Goal: Task Accomplishment & Management: Complete application form

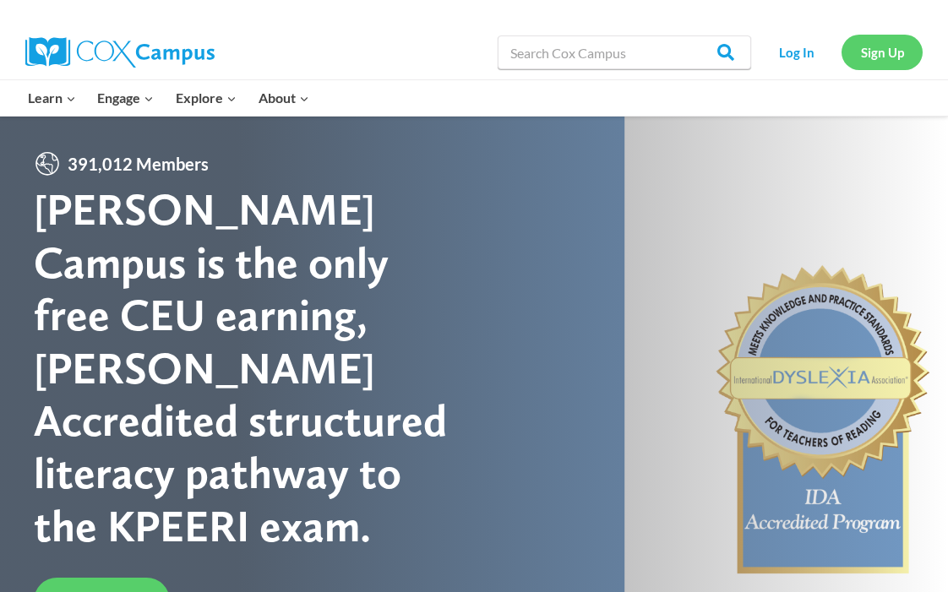
click at [883, 59] on link "Sign Up" at bounding box center [881, 52] width 81 height 35
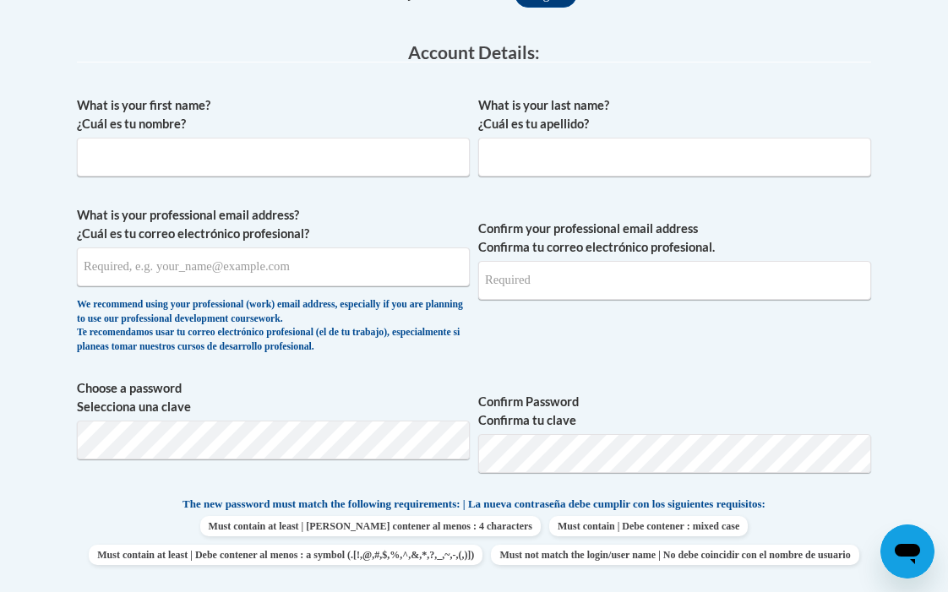
scroll to position [356, 0]
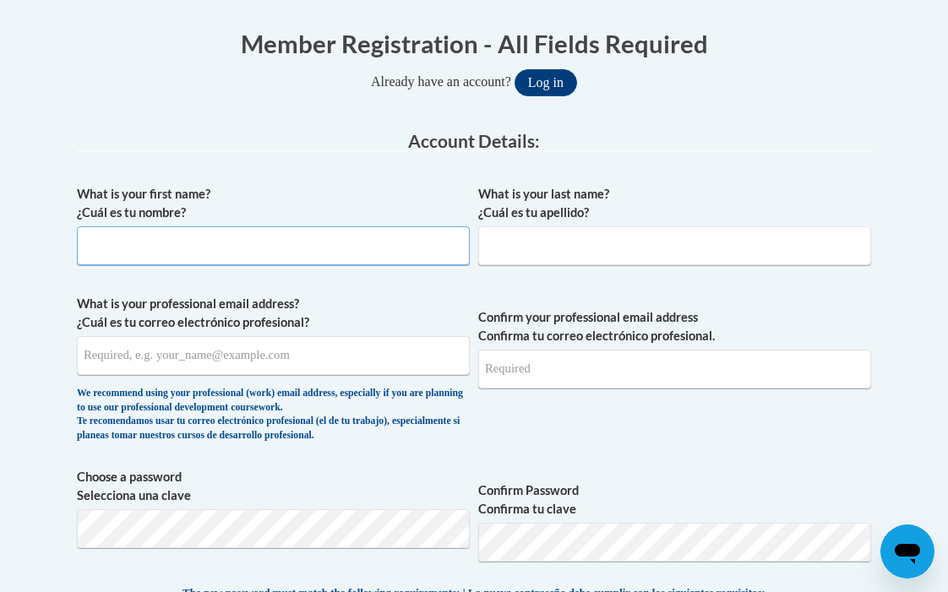
click at [106, 243] on input "What is your first name? ¿Cuál es tu nombre?" at bounding box center [273, 245] width 393 height 39
type input "Chebri"
click at [491, 237] on input "What is your last name? ¿Cuál es tu apellido?" at bounding box center [674, 245] width 393 height 39
click at [528, 247] on input "What is your last name? ¿Cuál es tu apellido?" at bounding box center [674, 245] width 393 height 39
click at [586, 244] on input "What is your last name? ¿Cuál es tu apellido?" at bounding box center [674, 245] width 393 height 39
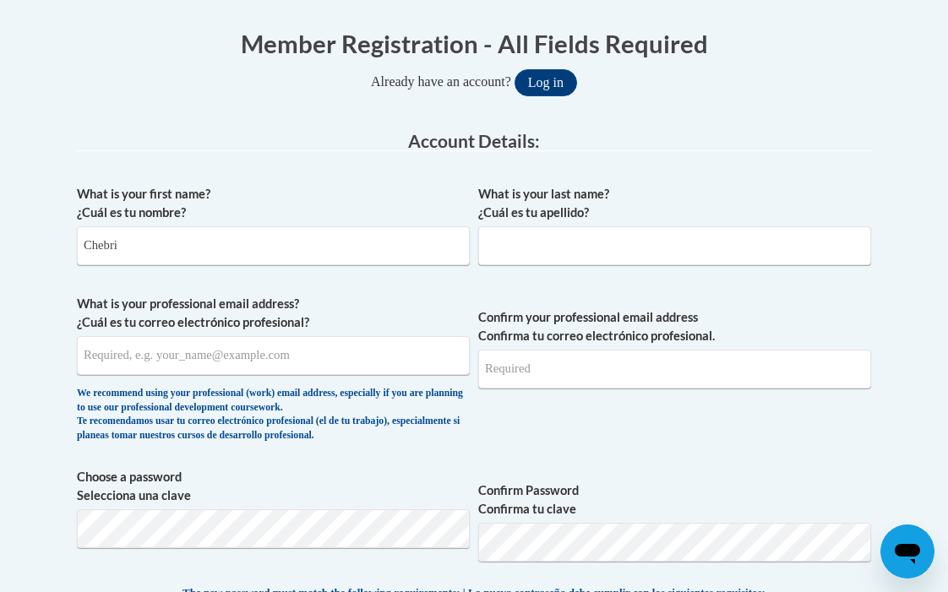
click at [673, 160] on fieldset "Account Details: xcvbxvcb Biography New Photo (GIF / JPEG) What is your first n…" at bounding box center [474, 567] width 794 height 870
click at [576, 250] on input "What is your last name? ¿Cuál es tu apellido?" at bounding box center [674, 245] width 393 height 39
click at [577, 246] on input "What is your last name? ¿Cuál es tu apellido?" at bounding box center [674, 245] width 393 height 39
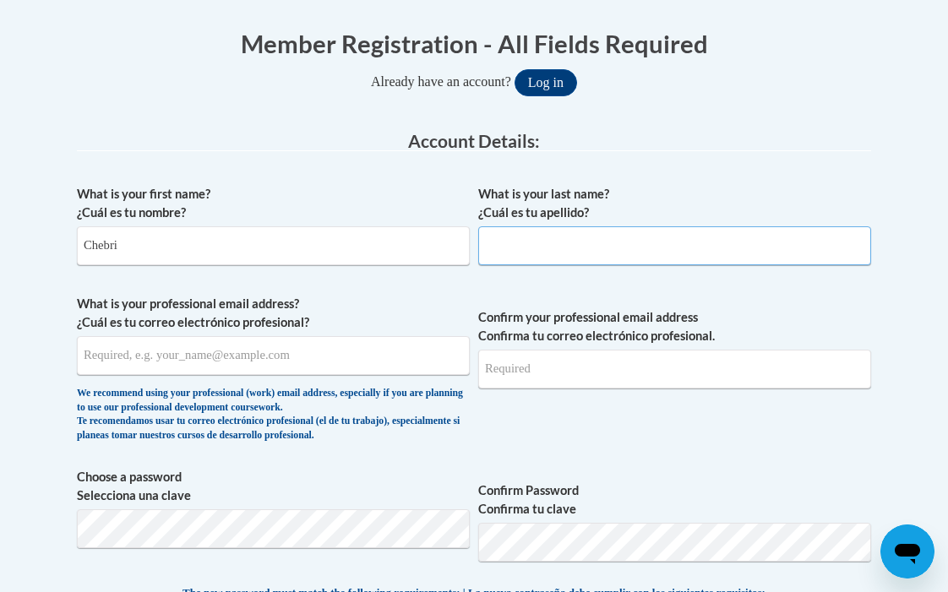
click at [543, 237] on input "What is your last name? ¿Cuál es tu apellido?" at bounding box center [674, 245] width 393 height 39
click at [544, 240] on input "What is your last name? ¿Cuál es tu apellido?" at bounding box center [674, 245] width 393 height 39
click at [545, 240] on input "What is your last name? ¿Cuál es tu apellido?" at bounding box center [674, 245] width 393 height 39
drag, startPoint x: 545, startPoint y: 240, endPoint x: 516, endPoint y: 248, distance: 29.9
click at [545, 240] on input "What is your last name? ¿Cuál es tu apellido?" at bounding box center [674, 245] width 393 height 39
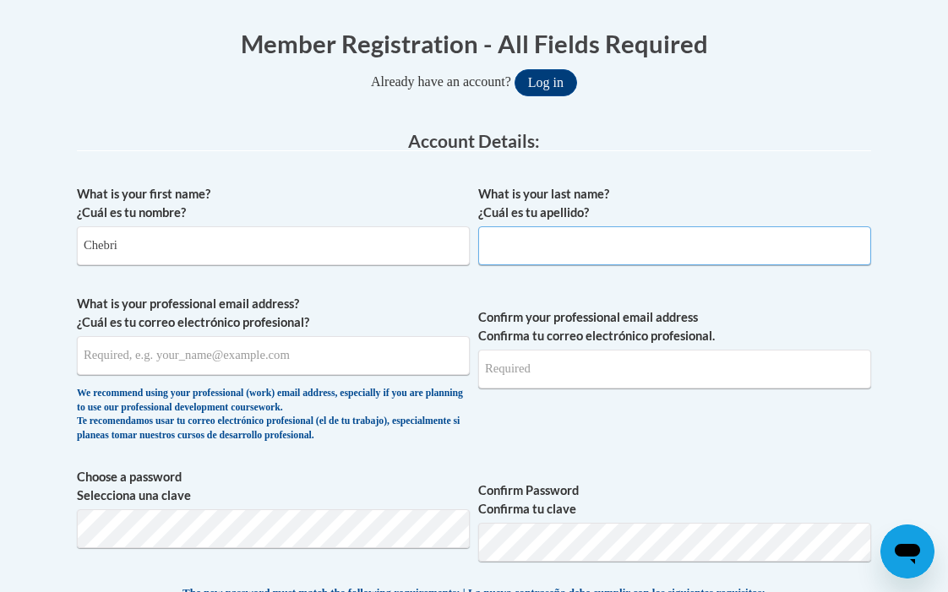
click at [545, 240] on input "What is your last name? ¿Cuál es tu apellido?" at bounding box center [674, 245] width 393 height 39
click at [497, 243] on input "What is your last name? ¿Cuál es tu apellido?" at bounding box center [674, 245] width 393 height 39
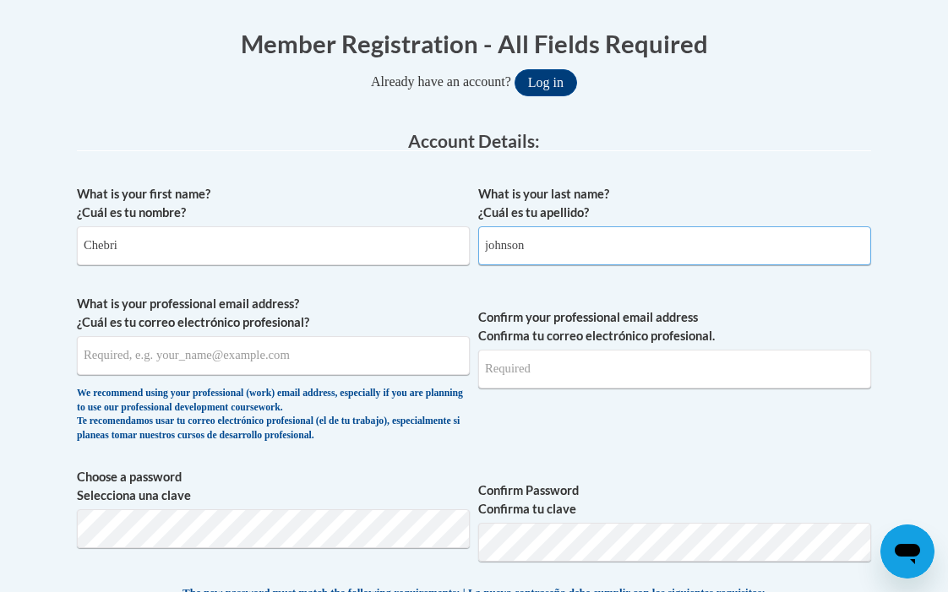
type input "johnson"
click at [708, 177] on div "What is your first name? ¿Cuál es tu nombre? Chebri What is your last name? ¿Cu…" at bounding box center [474, 585] width 794 height 817
click at [355, 296] on label "What is your professional email address? ¿Cuál es tu correo electrónico profesi…" at bounding box center [273, 313] width 393 height 37
click at [355, 336] on input "What is your professional email address? ¿Cuál es tu correo electrónico profesi…" at bounding box center [273, 355] width 393 height 39
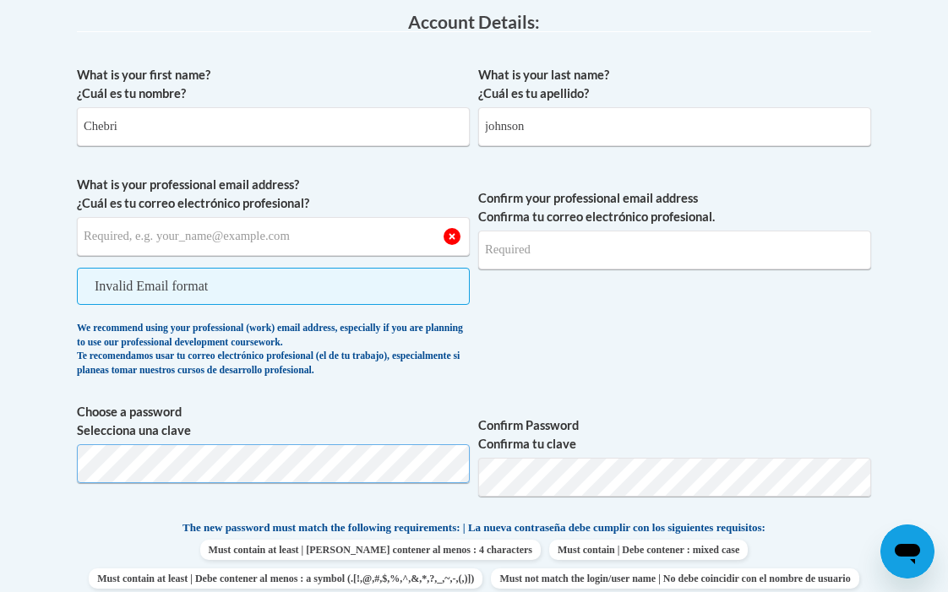
scroll to position [444, 0]
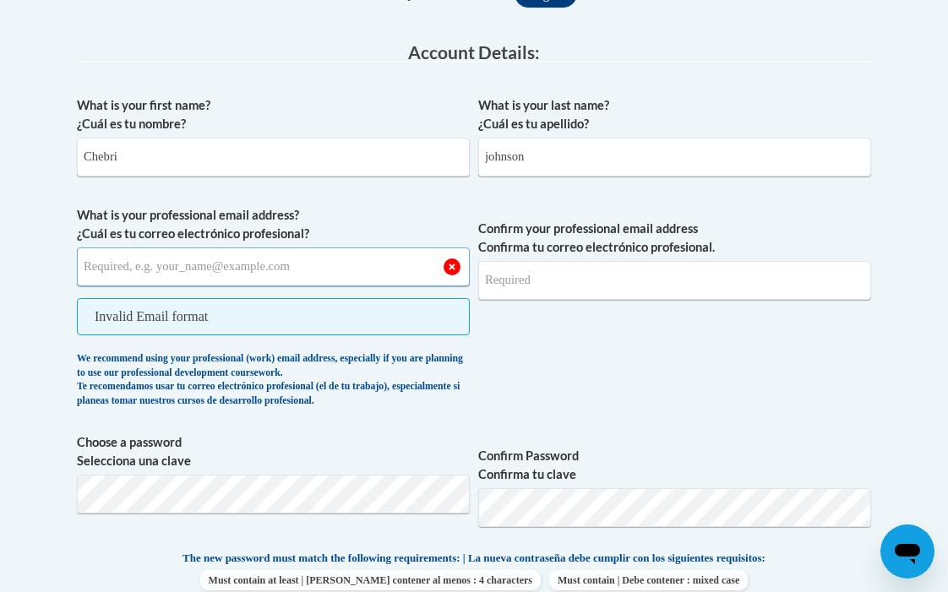
click at [117, 267] on input "What is your professional email address? ¿Cuál es tu correo electrónico profesi…" at bounding box center [273, 267] width 393 height 39
type input "[EMAIL_ADDRESS][DOMAIN_NAME]"
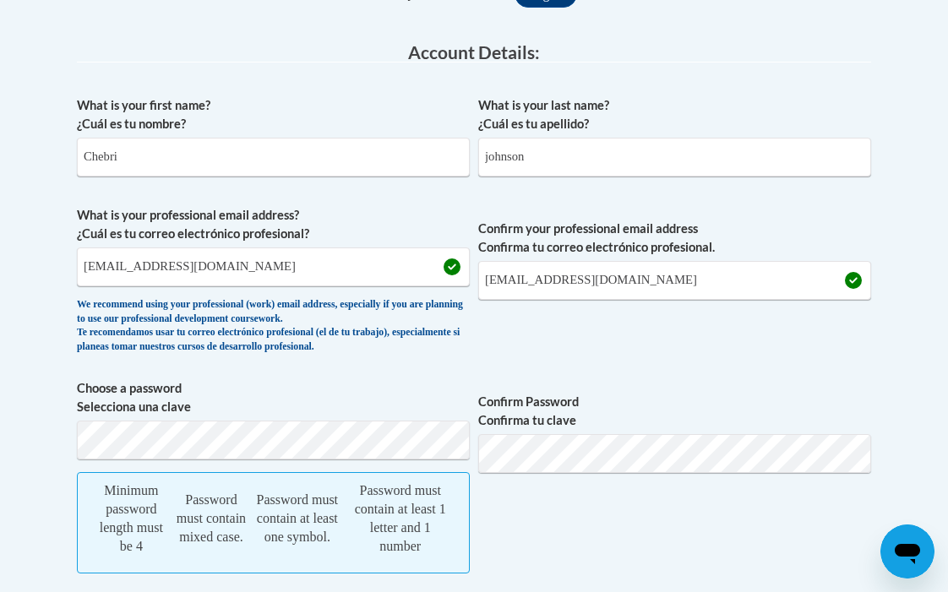
drag, startPoint x: 346, startPoint y: 96, endPoint x: 275, endPoint y: 254, distance: 172.8
click at [349, 96] on label "What is your first name? ¿Cuál es tu nombre?" at bounding box center [273, 114] width 393 height 37
click at [349, 138] on input "Chebri" at bounding box center [273, 157] width 393 height 39
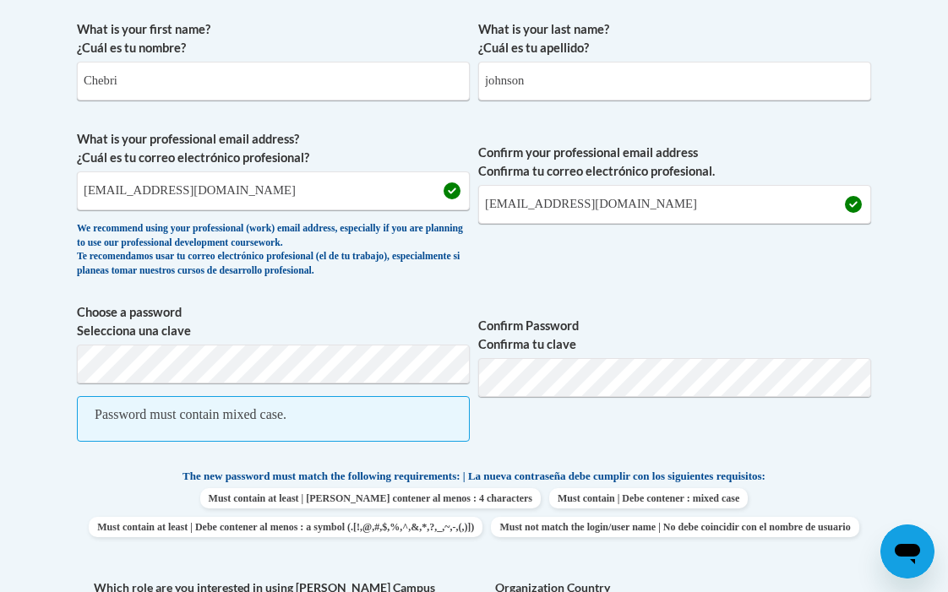
click at [568, 525] on div "What is your first name? ¿Cuál es tu nombre? Chebri What is your last name? ¿Cu…" at bounding box center [474, 444] width 794 height 865
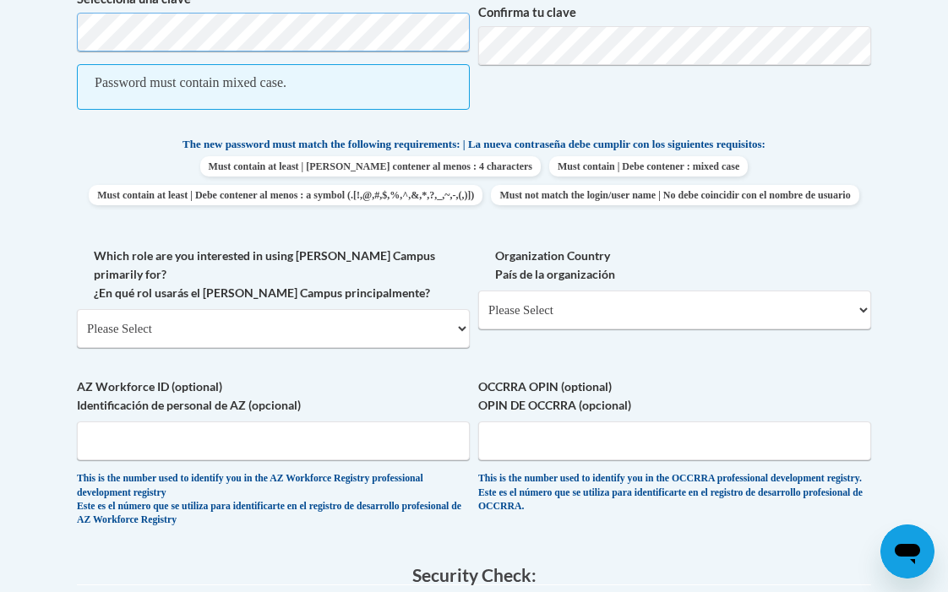
scroll to position [977, 0]
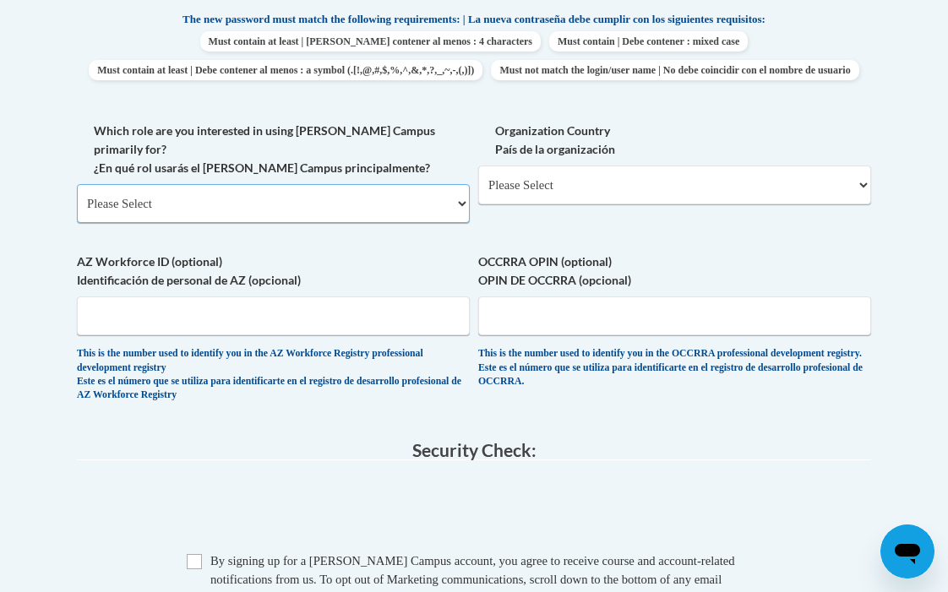
click at [455, 217] on select "Please Select College/University | Colegio/Universidad Community/Nonprofit Part…" at bounding box center [273, 203] width 393 height 39
click at [461, 210] on select "Please Select College/University | Colegio/Universidad Community/Nonprofit Part…" at bounding box center [273, 203] width 393 height 39
click at [458, 212] on select "Please Select College/University | Colegio/Universidad Community/Nonprofit Part…" at bounding box center [273, 203] width 393 height 39
click at [455, 214] on select "Please Select College/University | Colegio/Universidad Community/Nonprofit Part…" at bounding box center [273, 203] width 393 height 39
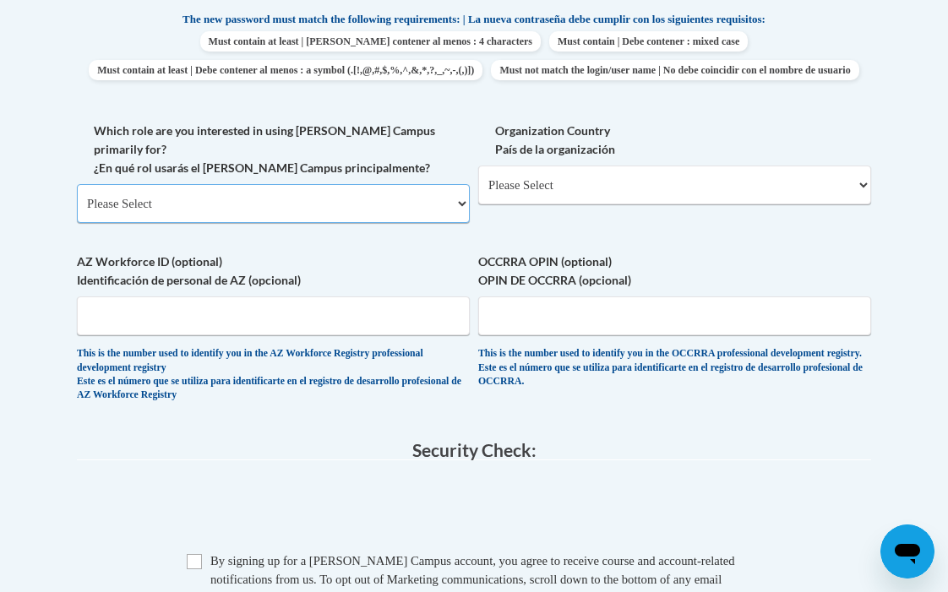
click at [455, 214] on select "Please Select College/University | Colegio/Universidad Community/Nonprofit Part…" at bounding box center [273, 203] width 393 height 39
click at [459, 173] on label "Which role are you interested in using [PERSON_NAME] Campus primarily for? ¿En …" at bounding box center [273, 150] width 393 height 56
click at [459, 184] on select "Please Select College/University | Colegio/Universidad Community/Nonprofit Part…" at bounding box center [273, 203] width 393 height 39
click at [460, 215] on select "Please Select College/University | Colegio/Universidad Community/Nonprofit Part…" at bounding box center [273, 203] width 393 height 39
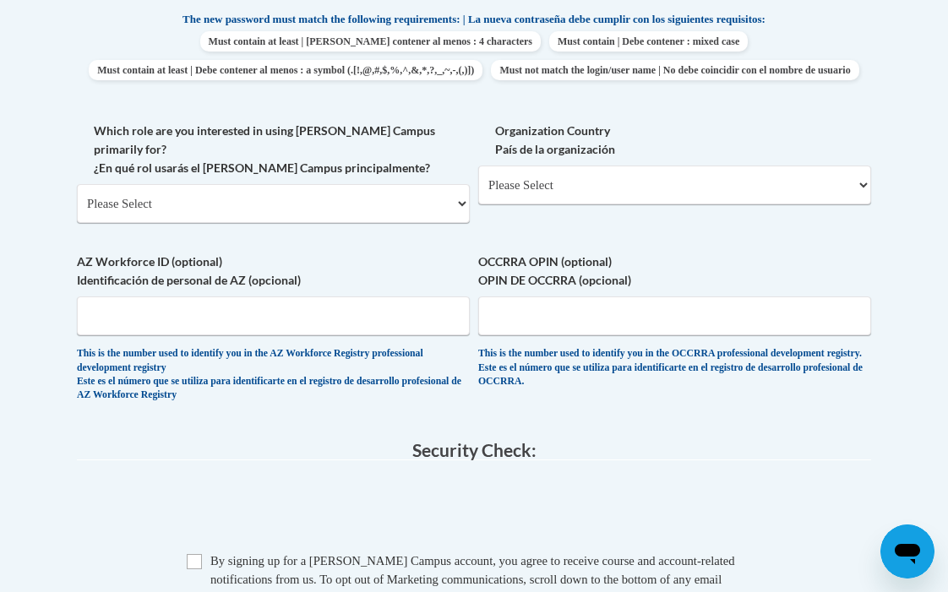
click at [902, 150] on body "This site uses cookies to help improve your learning experience. By continuing …" at bounding box center [474, 112] width 948 height 2178
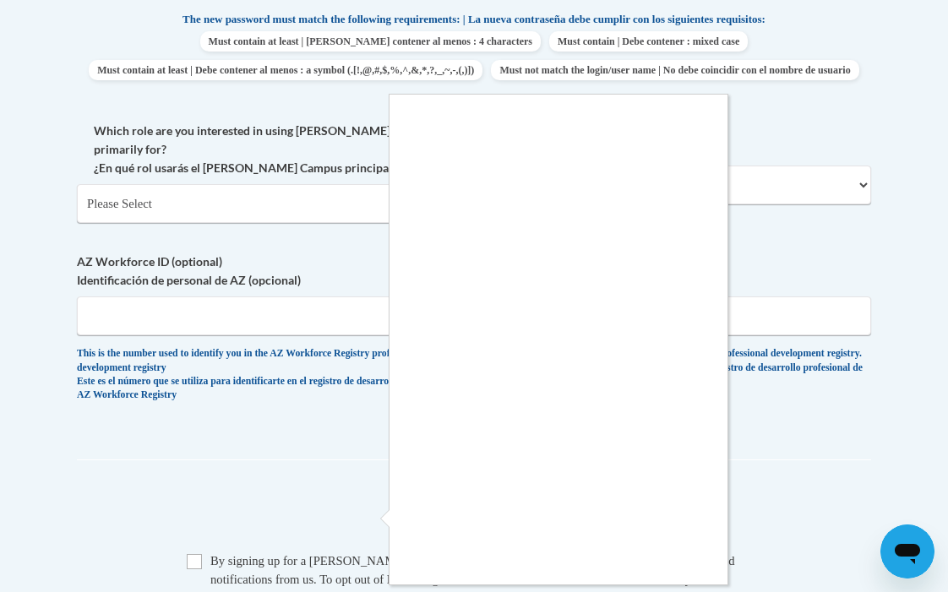
click at [839, 135] on div at bounding box center [474, 296] width 948 height 592
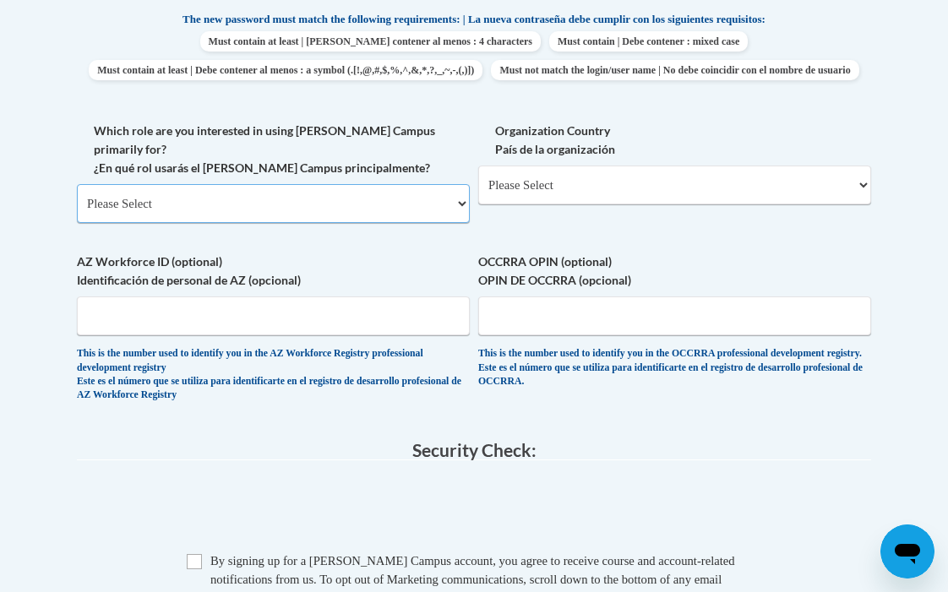
click at [460, 215] on select "Please Select College/University | Colegio/Universidad Community/Nonprofit Part…" at bounding box center [273, 203] width 393 height 39
select select "fbf2d438-af2f-41f8-98f1-81c410e29de3"
click at [77, 193] on select "Please Select College/University | Colegio/Universidad Community/Nonprofit Part…" at bounding box center [273, 203] width 393 height 39
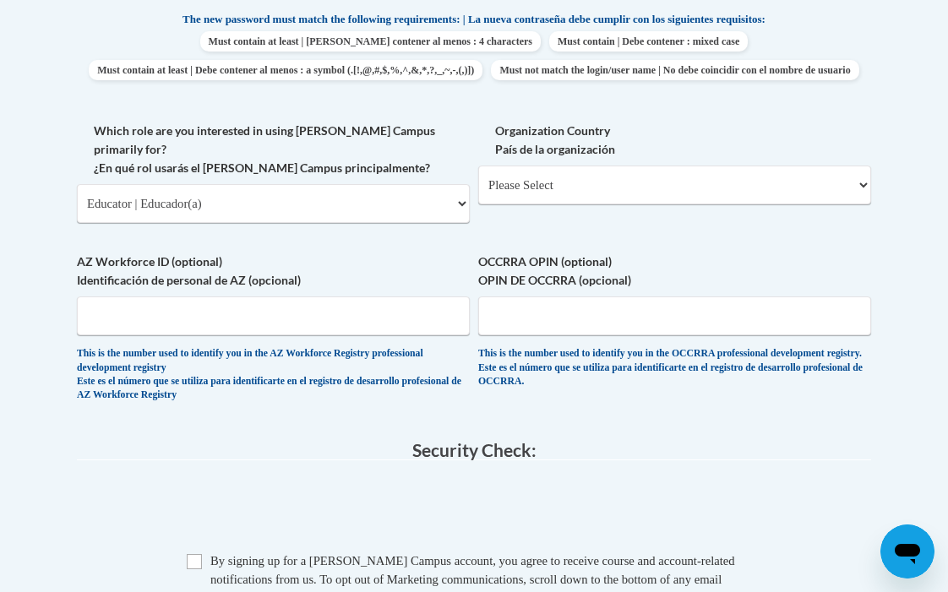
click at [0, 0] on select "Please Select Early Learning/Daycare Teacher/Family Home Care Provider | Maestr…" at bounding box center [0, 0] width 0 height 0
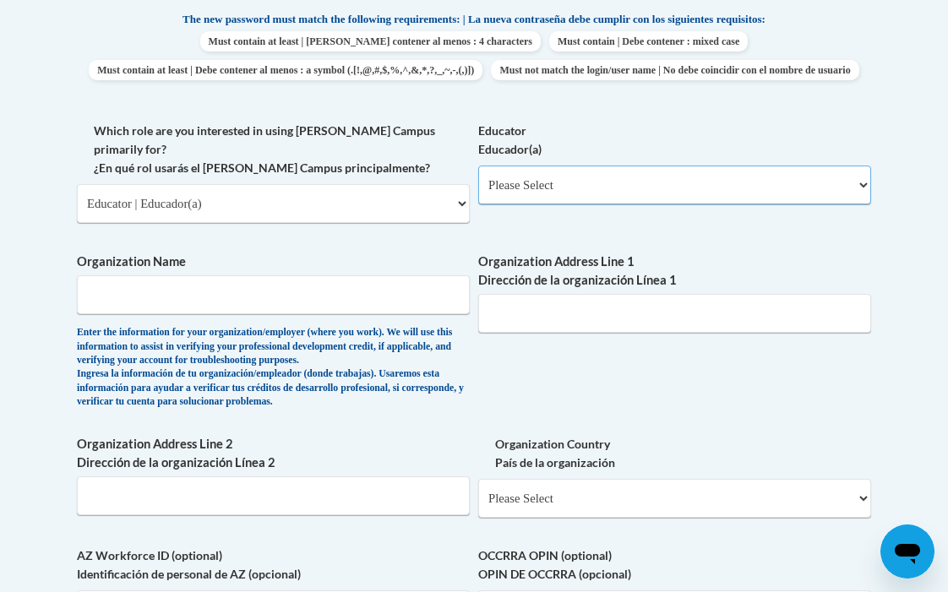
select select "5e2af403-4f2c-4e49-a02f-103e55d7b75b"
click at [478, 193] on select "Please Select Early Learning/Daycare Teacher/Family Home Care Provider | Maestr…" at bounding box center [674, 185] width 393 height 39
click at [231, 297] on input "Organization Name" at bounding box center [273, 294] width 393 height 39
type input "Austell Learning Academy"
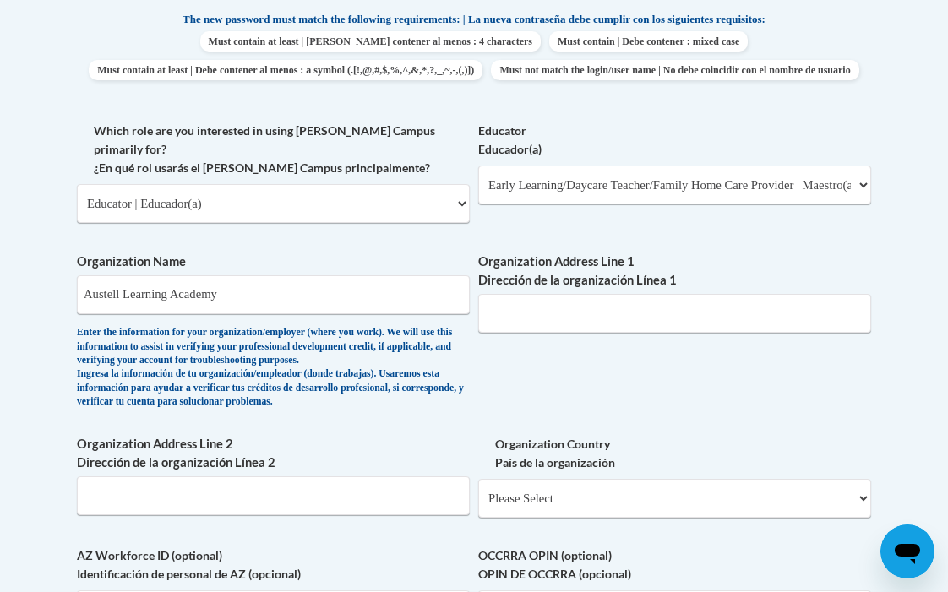
type input "[STREET_ADDRESS]"
type input "[GEOGRAPHIC_DATA]"
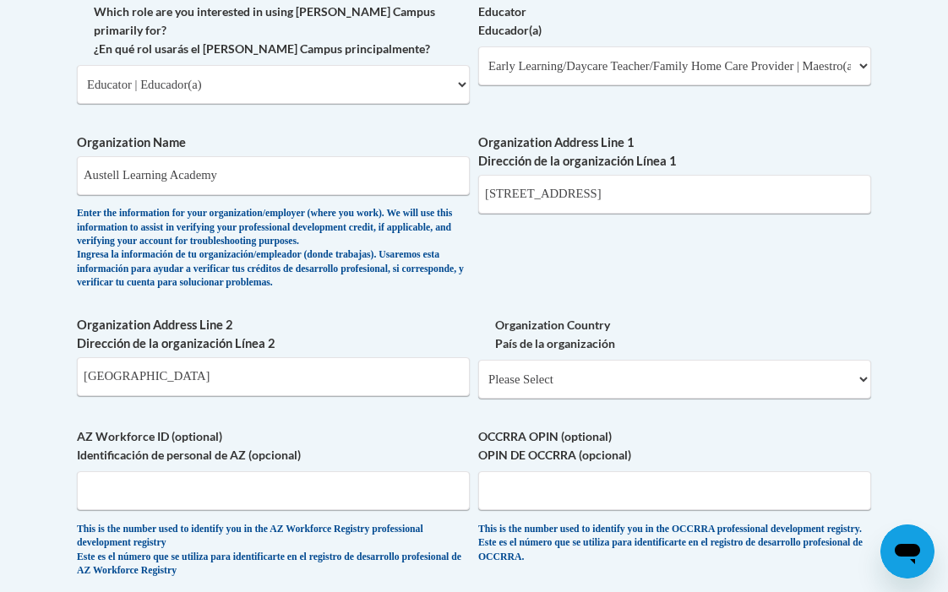
click at [864, 390] on div "Organization Country País de la organización Please Select [GEOGRAPHIC_DATA] | …" at bounding box center [674, 363] width 393 height 95
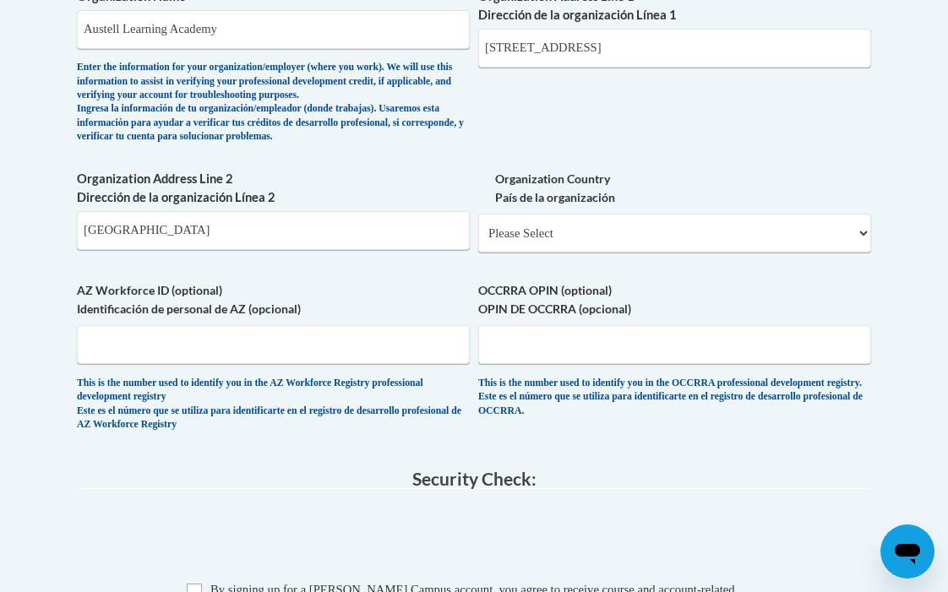
scroll to position [1243, 0]
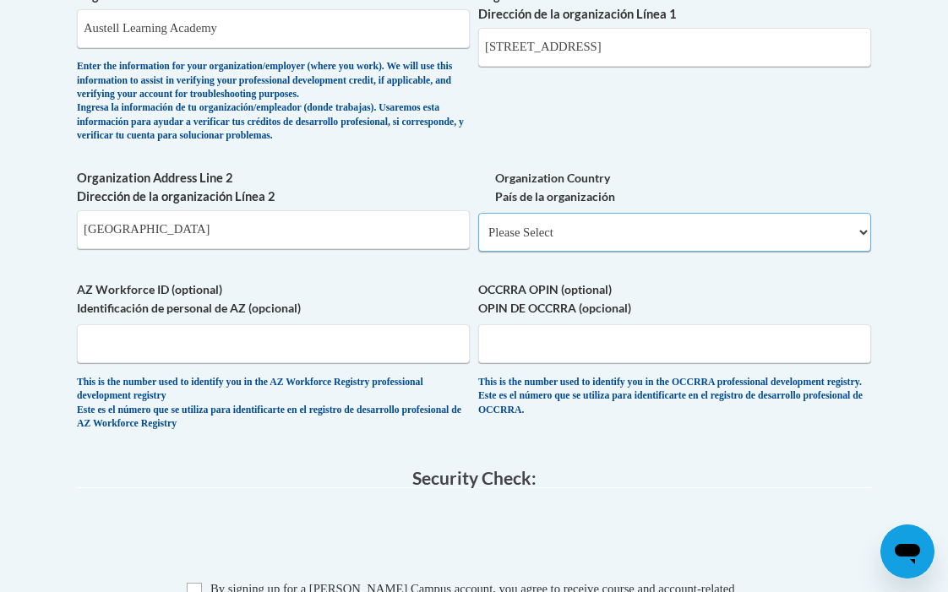
click at [860, 242] on select "Please Select [GEOGRAPHIC_DATA] | [GEOGRAPHIC_DATA] Outside of [GEOGRAPHIC_DATA…" at bounding box center [674, 232] width 393 height 39
select select "ad49bcad-a171-4b2e-b99c-48b446064914"
click at [478, 222] on select "Please Select [GEOGRAPHIC_DATA] | [GEOGRAPHIC_DATA] Outside of [GEOGRAPHIC_DATA…" at bounding box center [674, 232] width 393 height 39
select select
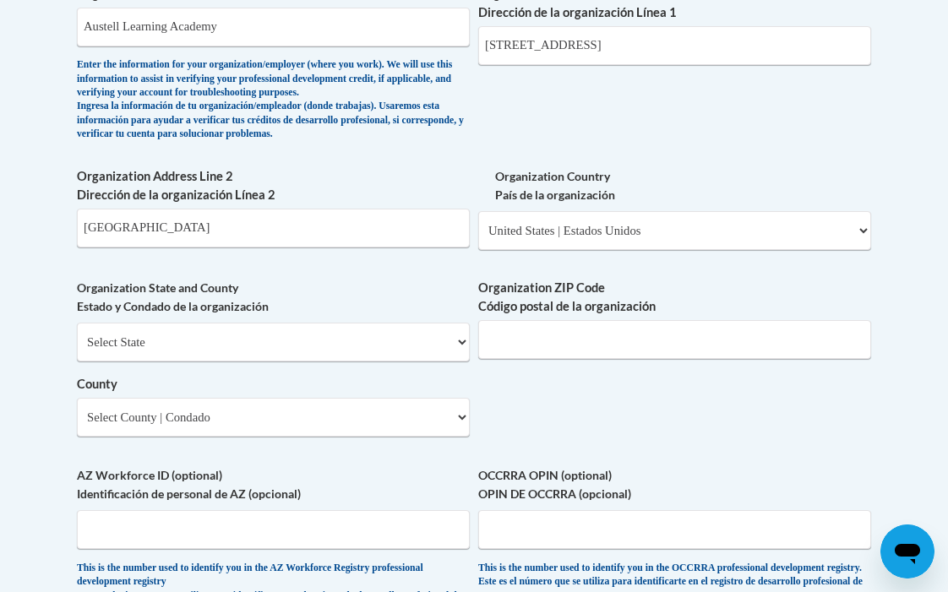
scroll to position [1298, 0]
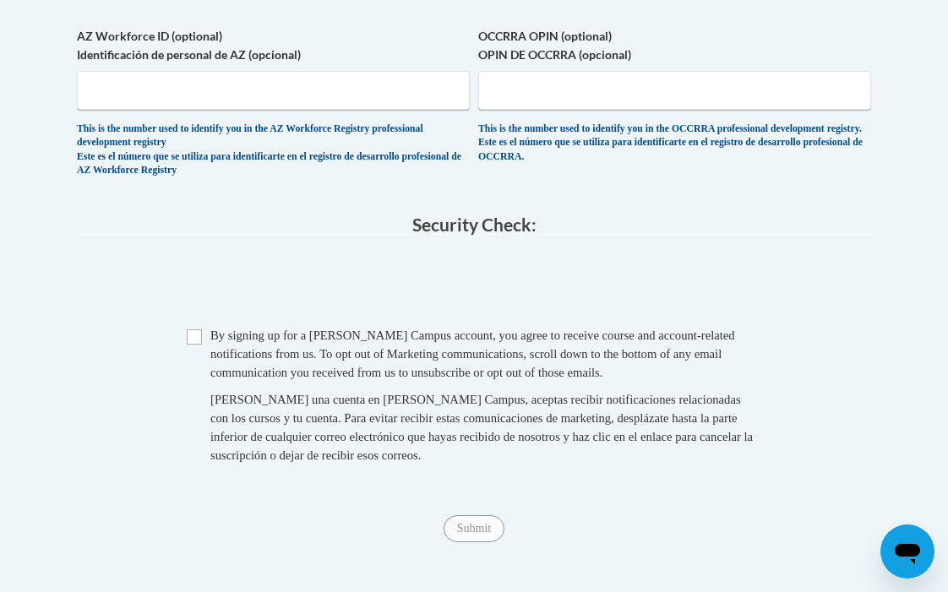
scroll to position [1690, 0]
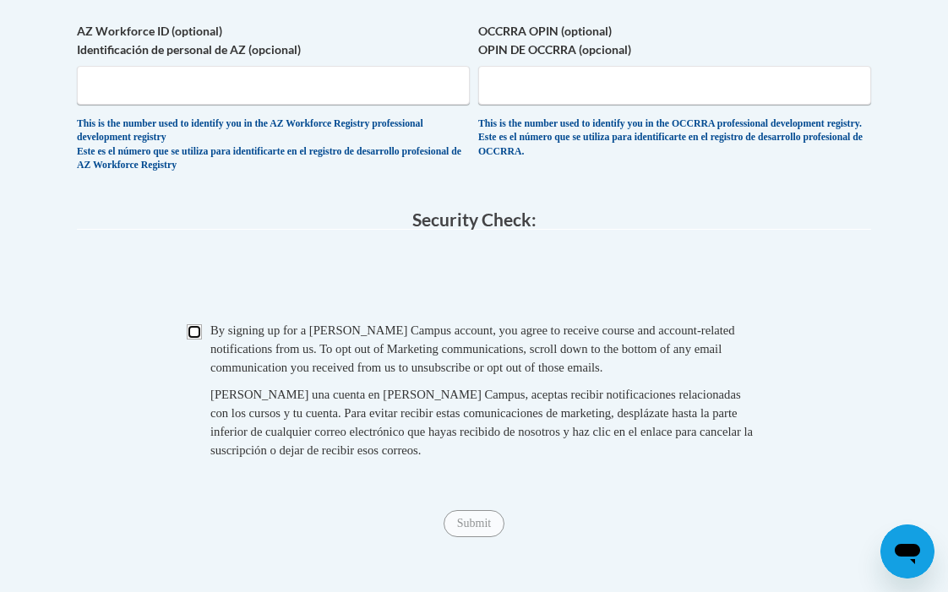
click at [199, 340] on input "Checkbox" at bounding box center [194, 331] width 15 height 15
checkbox input "true"
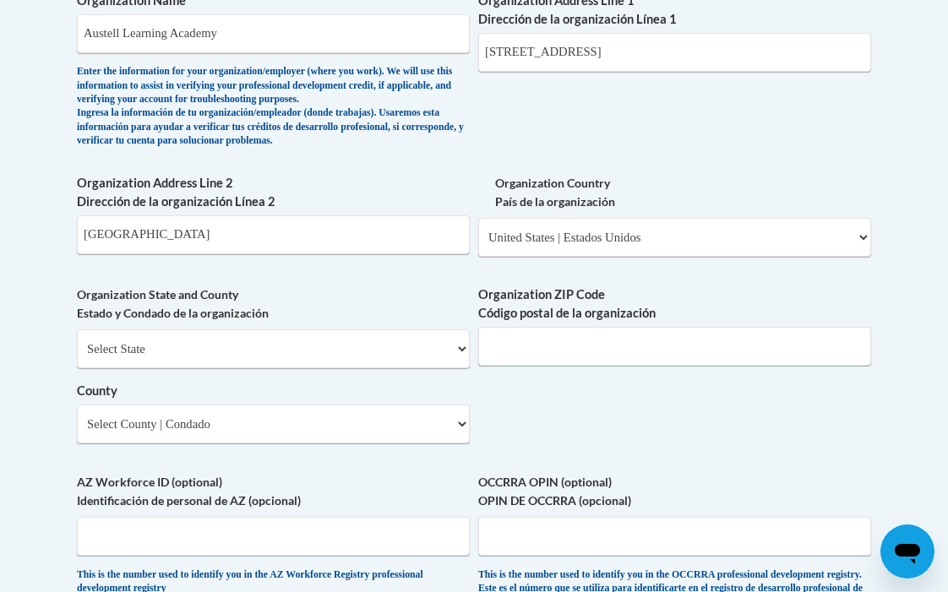
scroll to position [1245, 0]
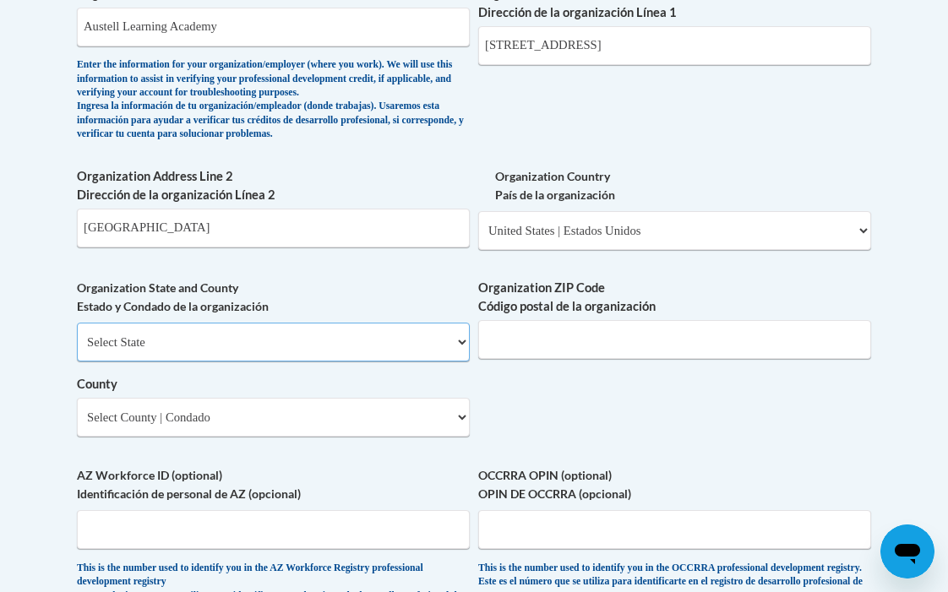
click at [461, 351] on select "Select State [US_STATE] [US_STATE] [US_STATE] [US_STATE] [US_STATE] [US_STATE] …" at bounding box center [273, 342] width 393 height 39
select select "[US_STATE]"
click at [77, 333] on select "Select State [US_STATE] [US_STATE] [US_STATE] [US_STATE] [US_STATE] [US_STATE] …" at bounding box center [273, 342] width 393 height 39
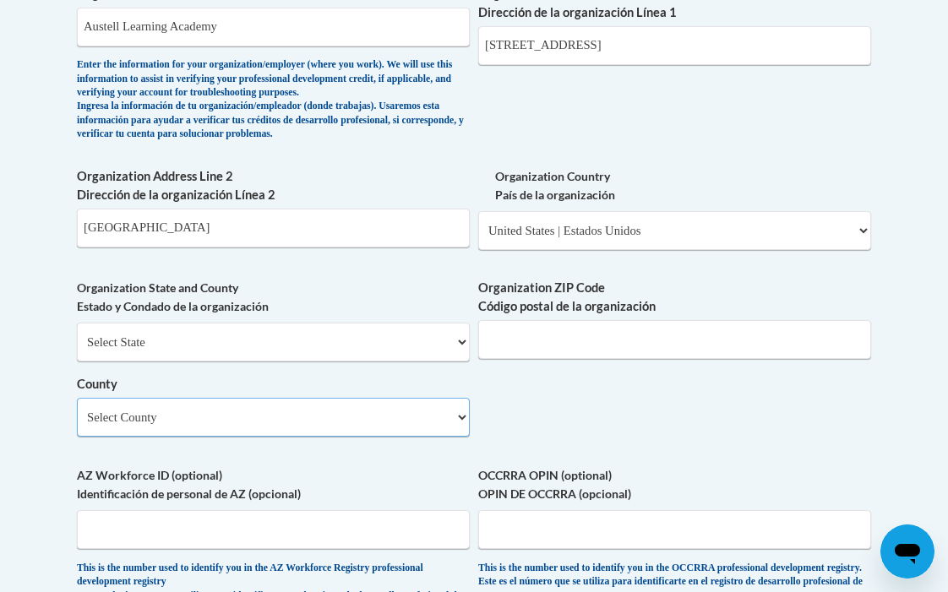
click at [460, 427] on select "Select County Appling [PERSON_NAME] [PERSON_NAME] [PERSON_NAME] [PERSON_NAME] B…" at bounding box center [273, 417] width 393 height 39
select select "Cobb"
click at [77, 408] on select "Select County Appling [PERSON_NAME] [PERSON_NAME] [PERSON_NAME] [PERSON_NAME] B…" at bounding box center [273, 417] width 393 height 39
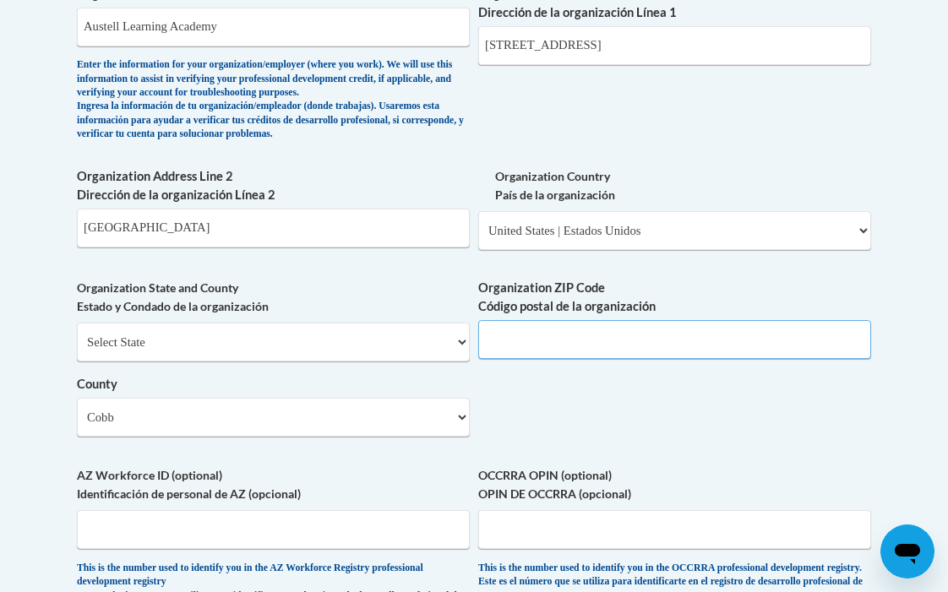
click at [527, 348] on input "Organization ZIP Code Código postal de la organización" at bounding box center [674, 339] width 393 height 39
type input "30106"
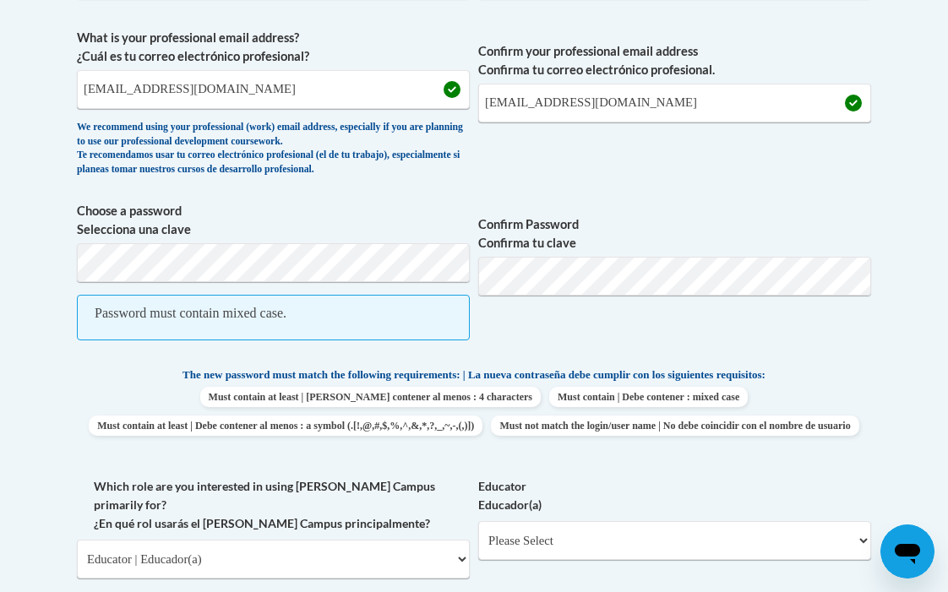
scroll to position [623, 0]
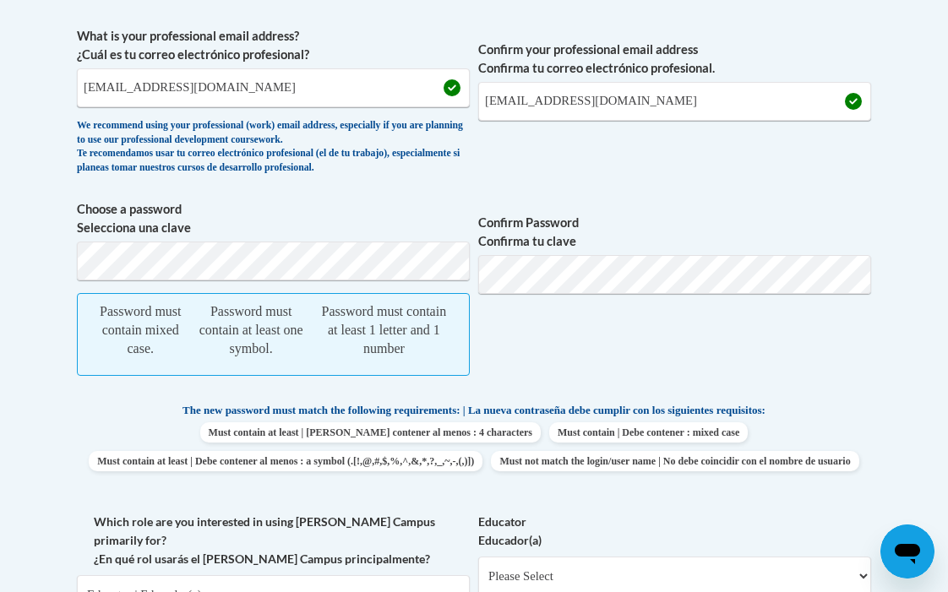
click at [579, 340] on span "Confirm Password Confirma tu clave" at bounding box center [674, 296] width 393 height 193
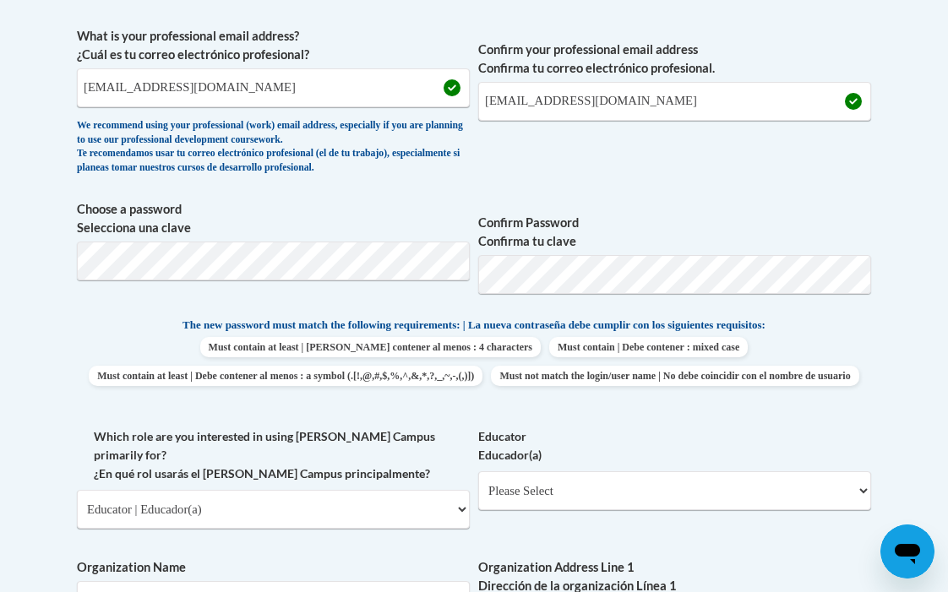
click at [829, 438] on div "What is your first name? ¿Cuál es tu nombre? Chebri What is your last name? ¿Cu…" at bounding box center [474, 558] width 794 height 1299
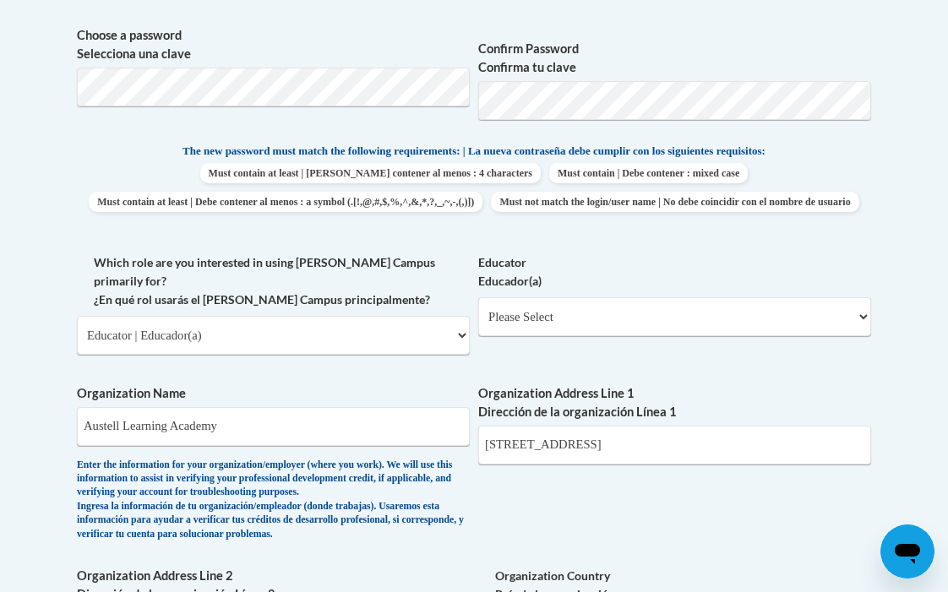
scroll to position [802, 0]
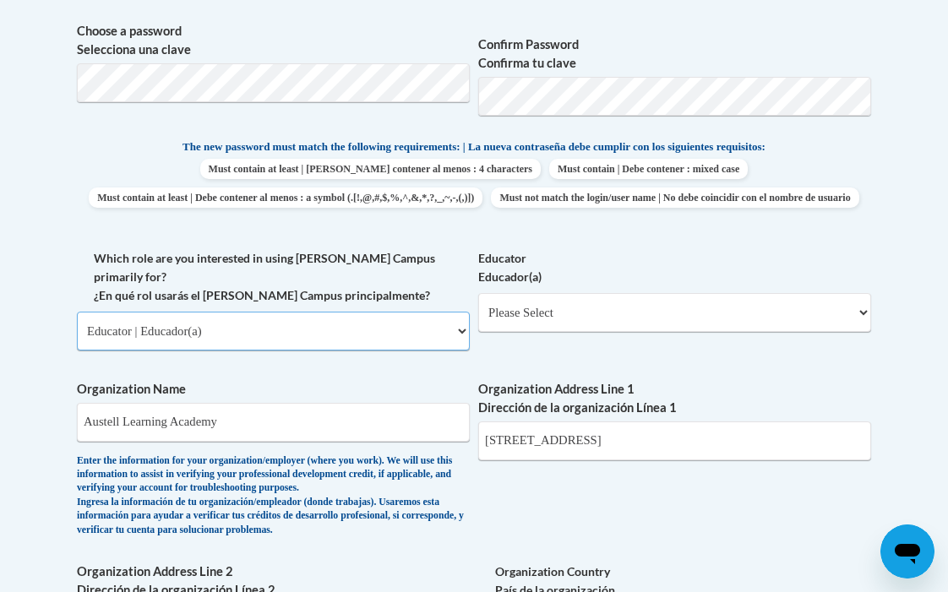
click at [458, 340] on select "Please Select College/University | Colegio/Universidad Community/Nonprofit Part…" at bounding box center [273, 331] width 393 height 39
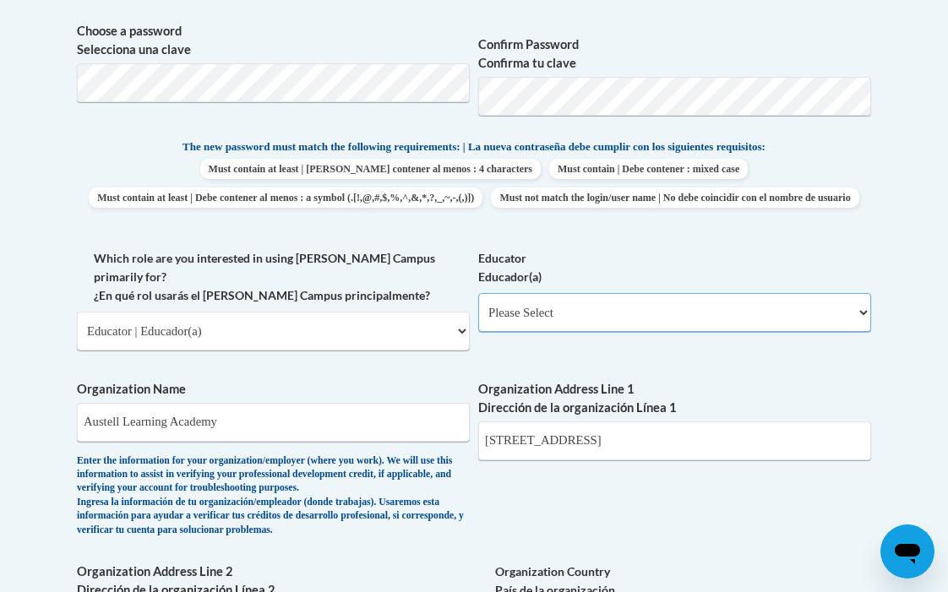
click at [867, 332] on select "Please Select Early Learning/Daycare Teacher/Family Home Care Provider | Maestr…" at bounding box center [674, 312] width 393 height 39
select select "5e2af403-4f2c-4e49-a02f-103e55d7b75b"
click at [478, 322] on select "Please Select Early Learning/Daycare Teacher/Family Home Care Provider | Maestr…" at bounding box center [674, 312] width 393 height 39
select select "null"
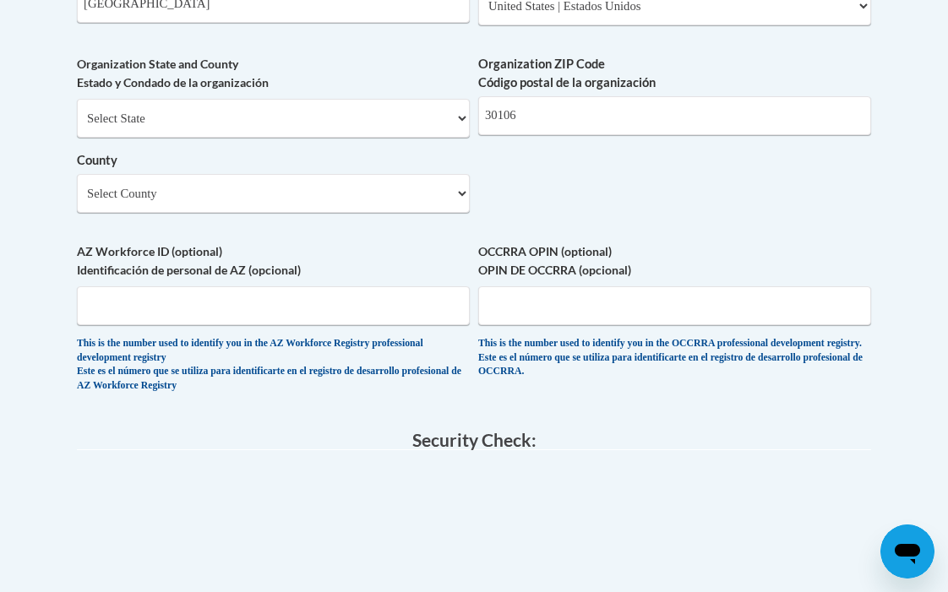
scroll to position [1423, 0]
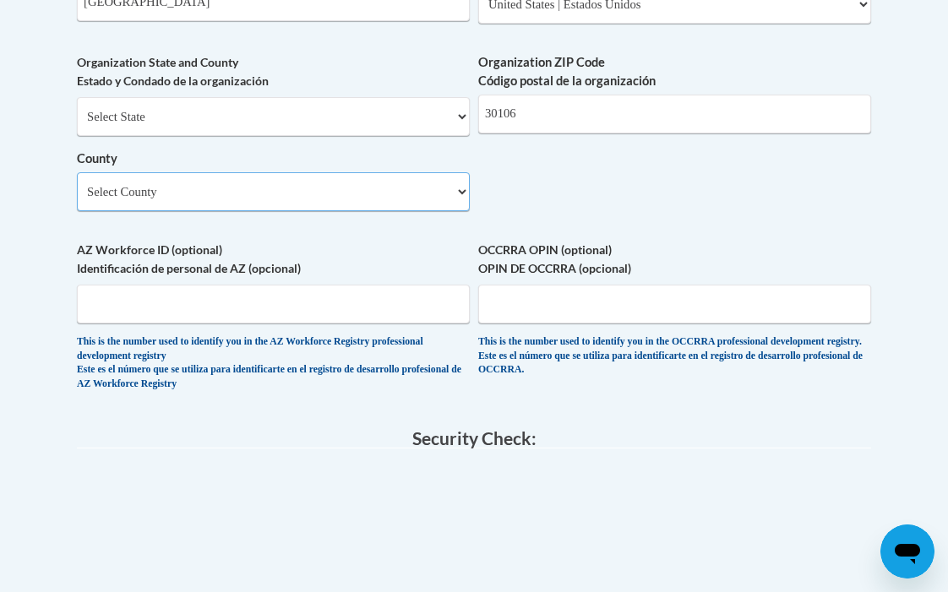
click at [460, 206] on select "Select County Appling [PERSON_NAME] [PERSON_NAME] [PERSON_NAME] [PERSON_NAME] B…" at bounding box center [273, 191] width 393 height 39
select select "Cobb"
click at [77, 182] on select "Select County Appling [PERSON_NAME] [PERSON_NAME] [PERSON_NAME] [PERSON_NAME] B…" at bounding box center [273, 191] width 393 height 39
click at [459, 128] on select "Select State [US_STATE] [US_STATE] [US_STATE] [US_STATE] [US_STATE] [US_STATE] …" at bounding box center [273, 116] width 393 height 39
select select "[US_STATE]"
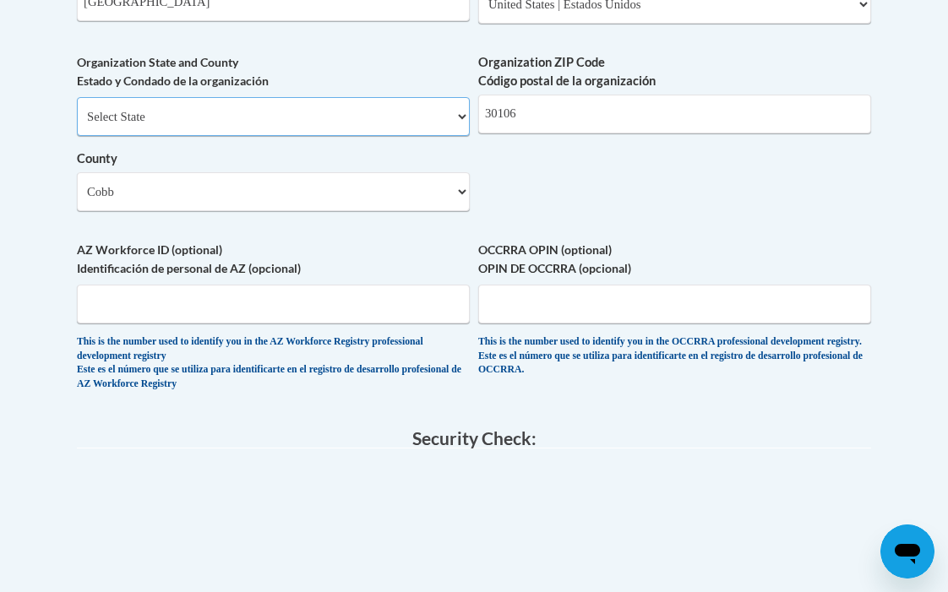
click at [77, 106] on select "Select State [US_STATE] [US_STATE] [US_STATE] [US_STATE] [US_STATE] [US_STATE] …" at bounding box center [273, 116] width 393 height 39
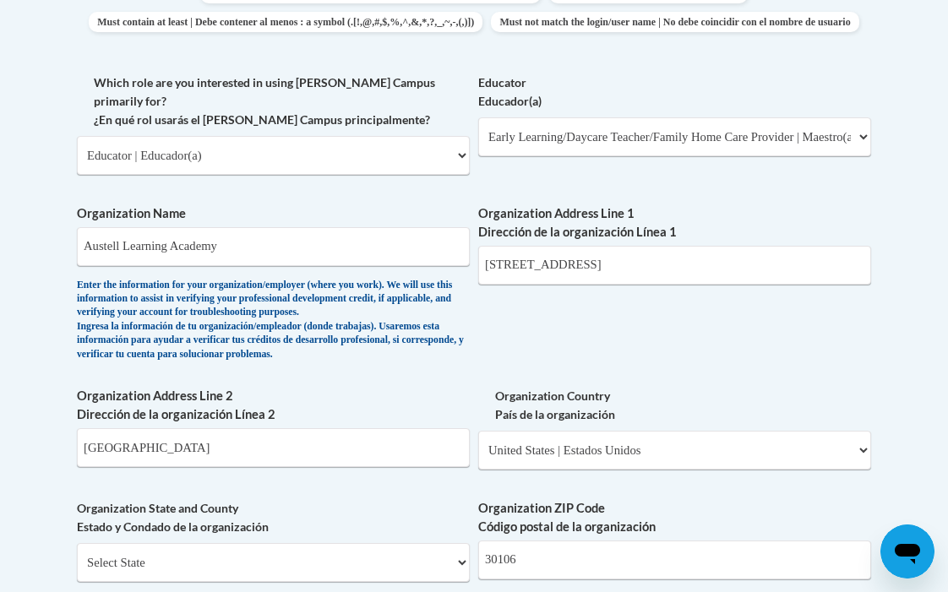
scroll to position [979, 0]
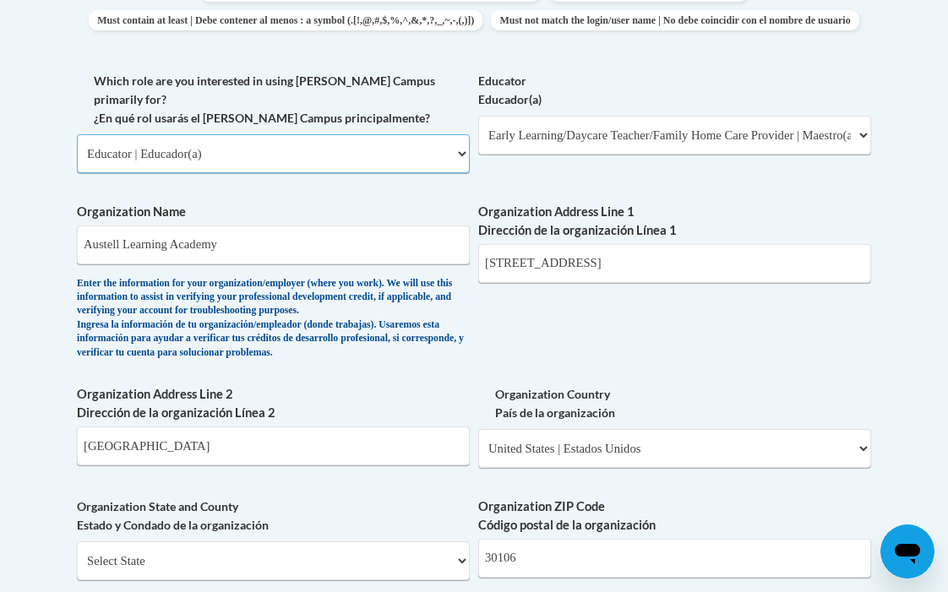
click at [461, 166] on select "Please Select College/University | Colegio/Universidad Community/Nonprofit Part…" at bounding box center [273, 153] width 393 height 39
click at [461, 165] on select "Please Select College/University | Colegio/Universidad Community/Nonprofit Part…" at bounding box center [273, 153] width 393 height 39
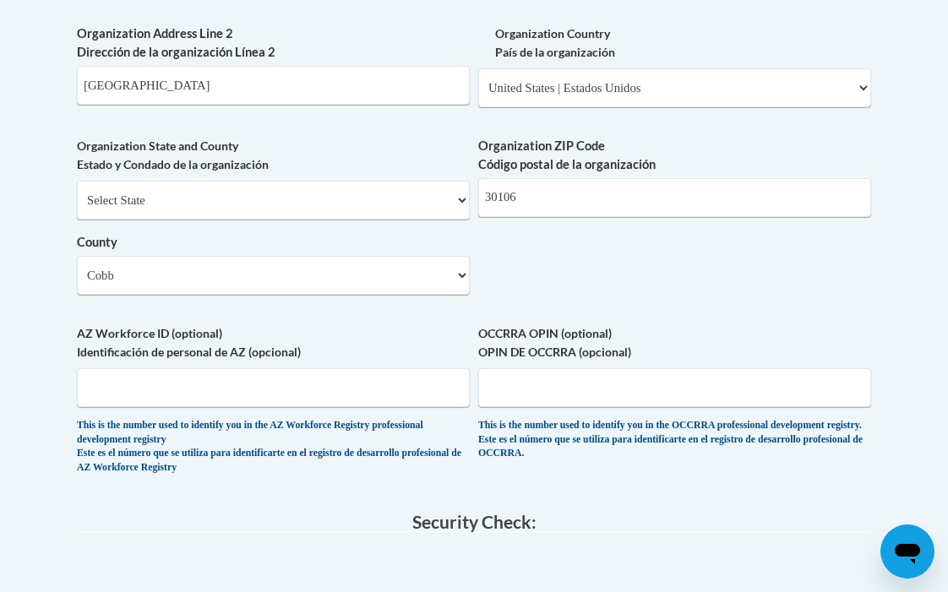
scroll to position [1423, 0]
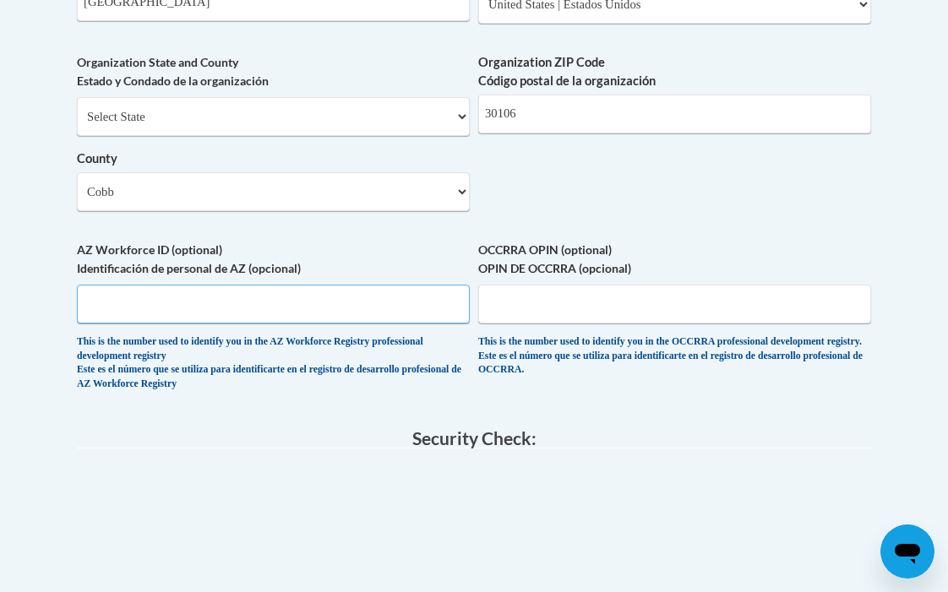
click at [119, 302] on input "AZ Workforce ID (optional) Identificación de personal de AZ (opcional)" at bounding box center [273, 304] width 393 height 39
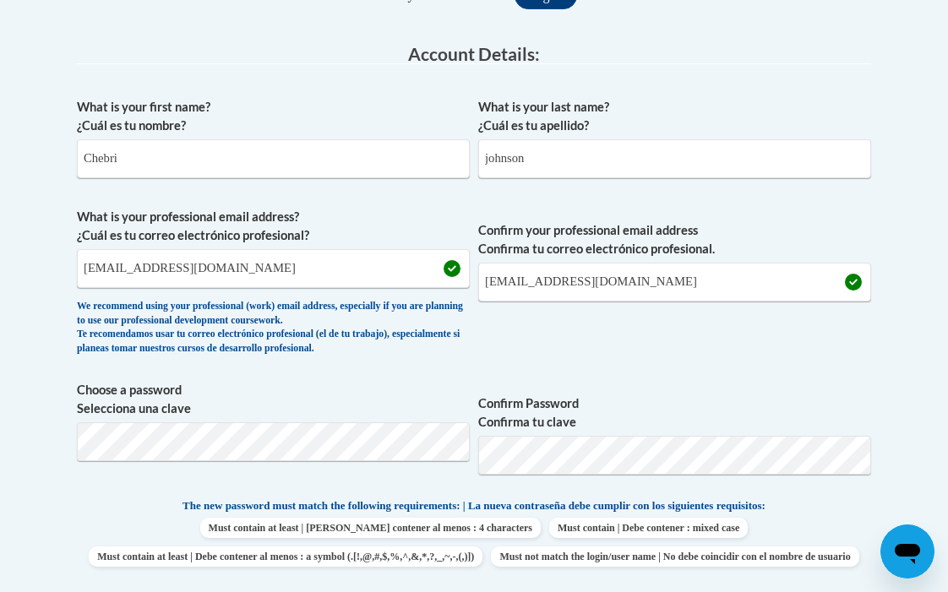
scroll to position [1778, 0]
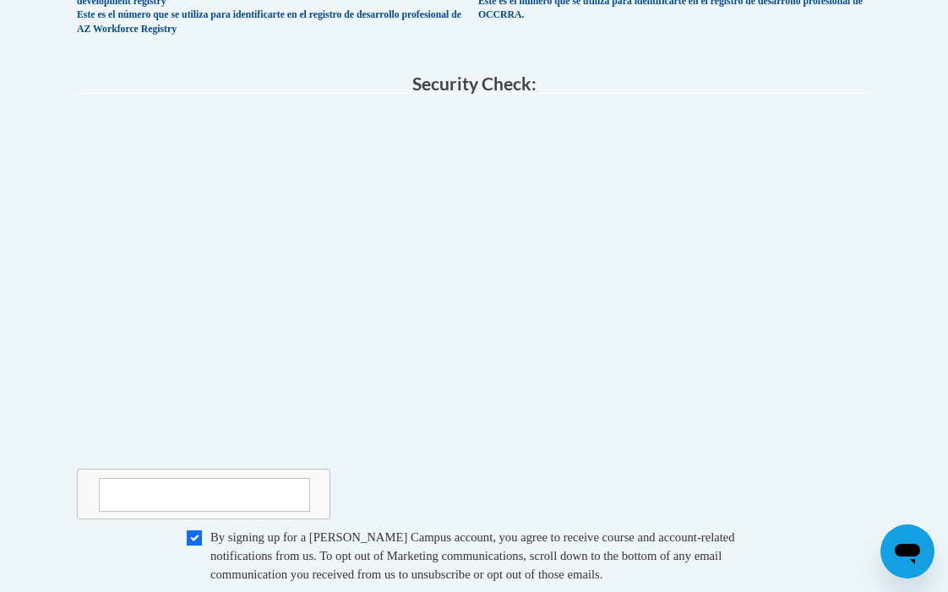
type input "12548"
click at [739, 289] on div at bounding box center [474, 315] width 794 height 409
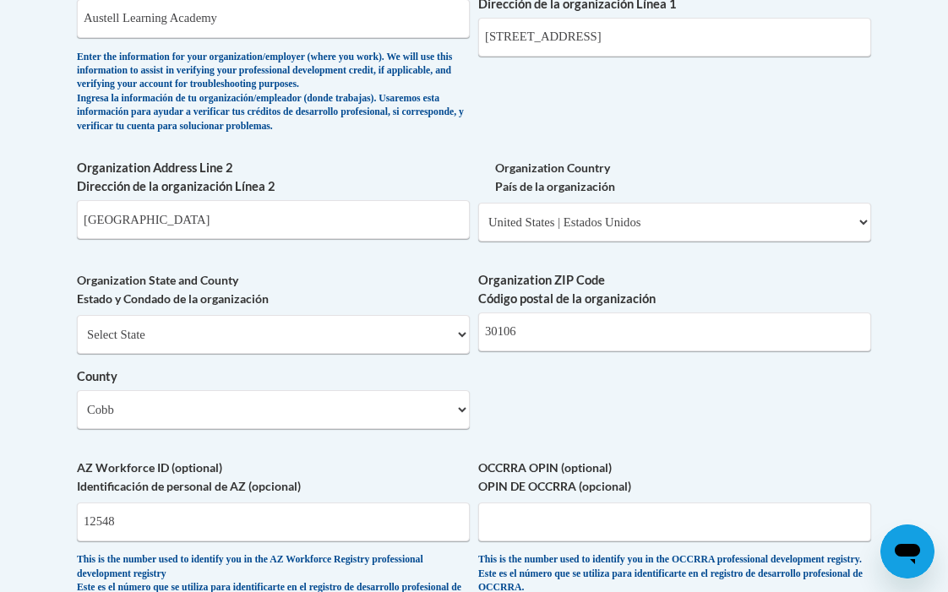
scroll to position [979, 0]
